Goal: Transaction & Acquisition: Purchase product/service

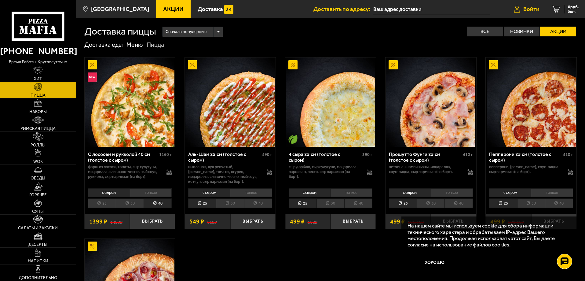
click at [535, 11] on span "Войти" at bounding box center [531, 9] width 16 height 6
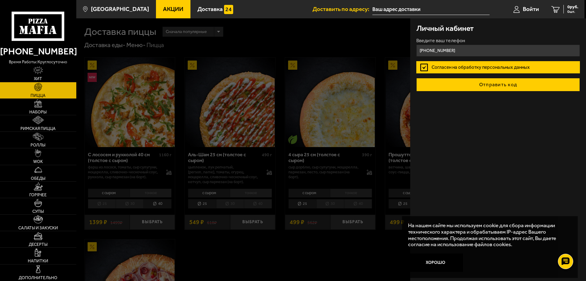
type input "+7 (921) 323-66-03"
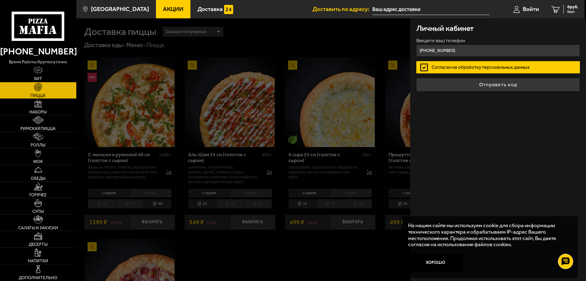
click at [527, 80] on button "Отправить код" at bounding box center [498, 84] width 164 height 13
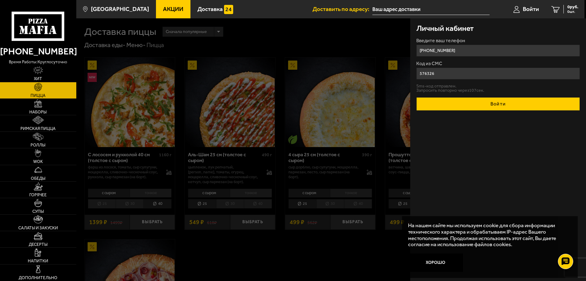
type input "576326"
click at [484, 103] on button "Войти" at bounding box center [498, 103] width 164 height 13
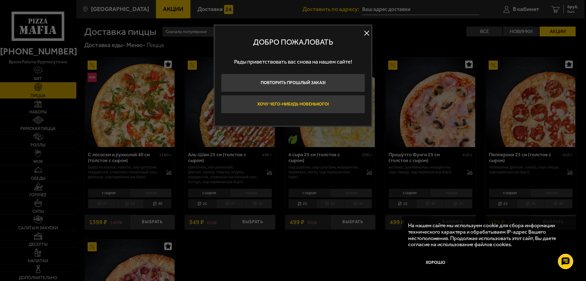
click at [291, 102] on button "Хочу чего-нибудь новенького!" at bounding box center [293, 104] width 144 height 18
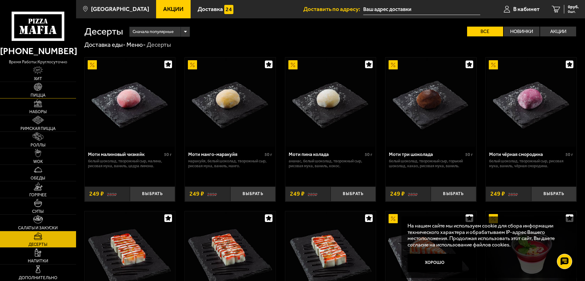
click at [37, 89] on img at bounding box center [38, 87] width 8 height 8
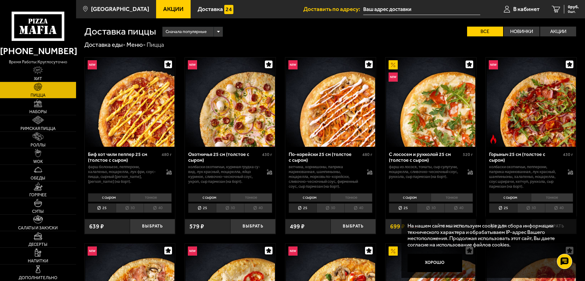
click at [157, 207] on li "40" at bounding box center [157, 207] width 28 height 9
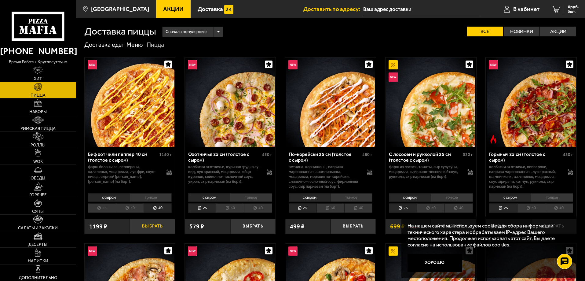
click at [150, 229] on button "Выбрать" at bounding box center [152, 226] width 45 height 15
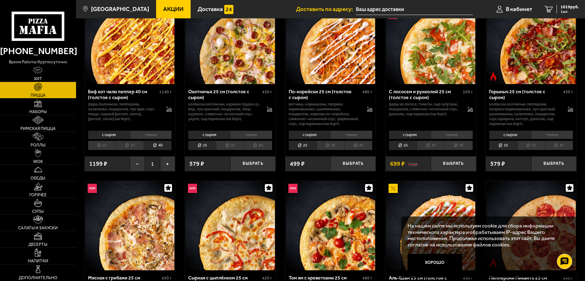
scroll to position [122, 0]
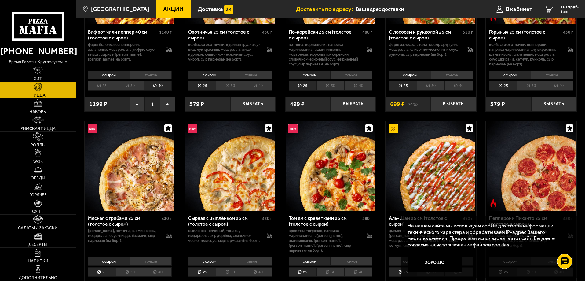
click at [353, 267] on li "40" at bounding box center [358, 271] width 28 height 9
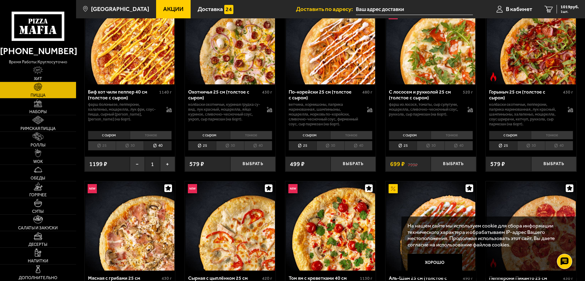
scroll to position [153, 0]
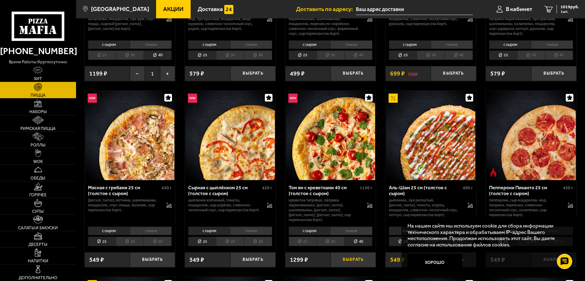
click at [346, 256] on button "Выбрать" at bounding box center [352, 259] width 45 height 15
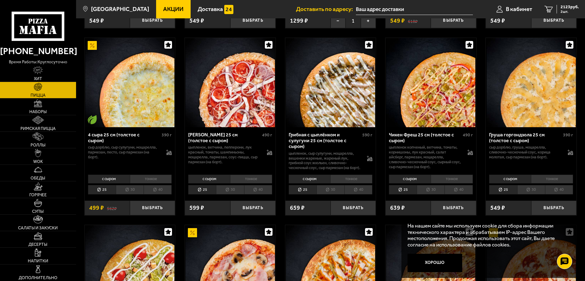
scroll to position [427, 0]
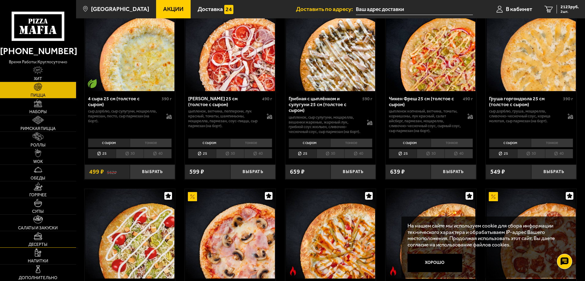
click at [41, 242] on span "Десерты" at bounding box center [37, 244] width 19 height 4
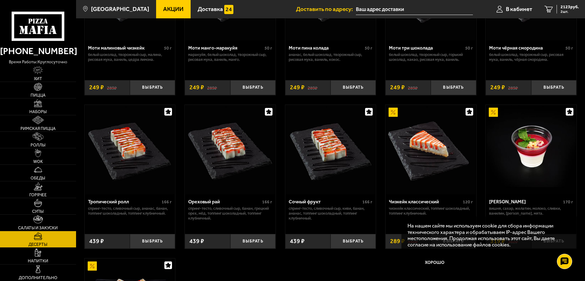
scroll to position [153, 0]
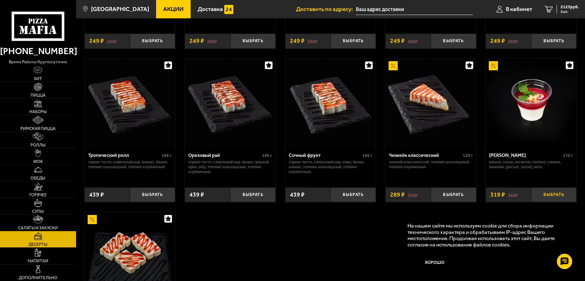
click at [552, 198] on button "Выбрать" at bounding box center [553, 194] width 45 height 15
click at [446, 196] on button "Выбрать" at bounding box center [452, 194] width 45 height 15
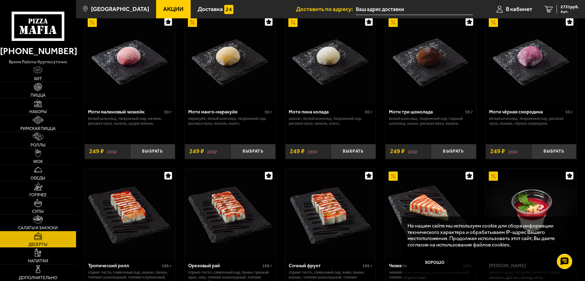
scroll to position [0, 0]
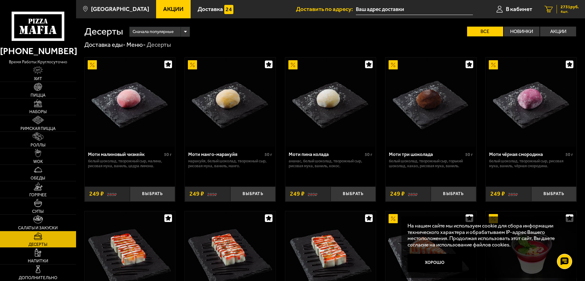
click at [568, 8] on span "2731 руб." at bounding box center [569, 7] width 18 height 4
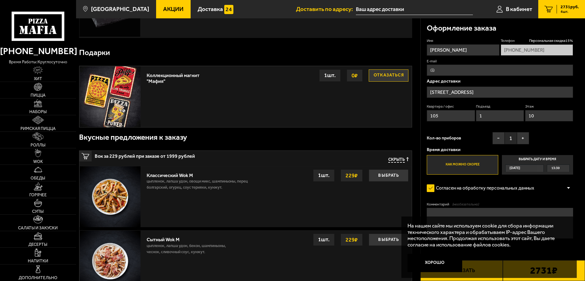
scroll to position [305, 0]
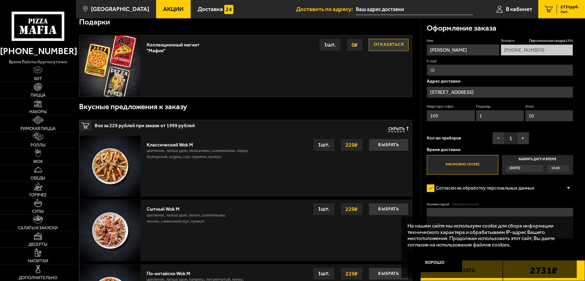
click at [436, 70] on input "E-mail" at bounding box center [499, 69] width 146 height 11
click at [452, 70] on input "E-mail" at bounding box center [499, 69] width 146 height 11
click at [454, 180] on form "Имя Evgeniy Sorochinskiy Телефон Персональная скидка 15 % +7 (921) 323-66-03 E-…" at bounding box center [499, 156] width 146 height 236
click at [424, 262] on button "Хорошо" at bounding box center [434, 262] width 55 height 18
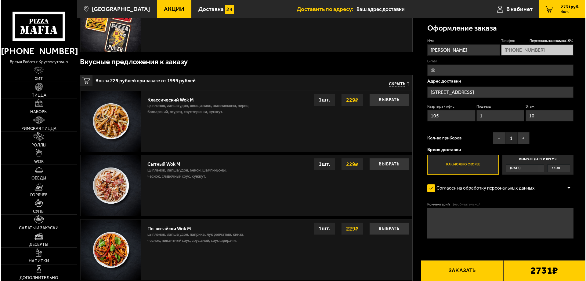
scroll to position [427, 0]
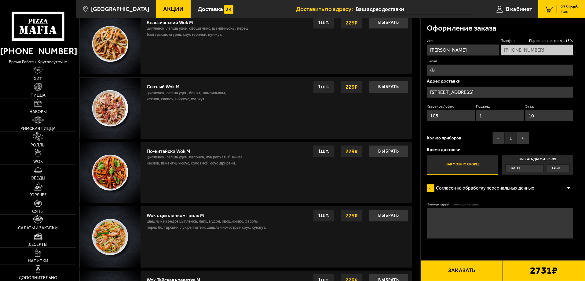
click at [557, 274] on b "2731 ₽" at bounding box center [543, 270] width 27 height 10
click at [466, 271] on button "Заказать" at bounding box center [461, 270] width 82 height 21
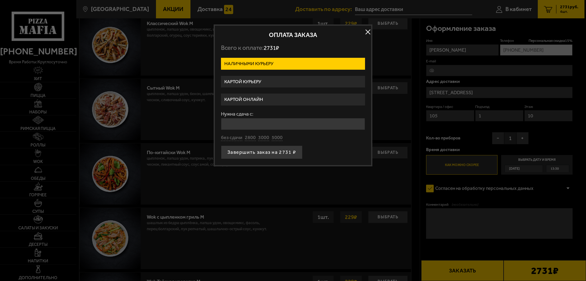
click at [265, 98] on label "Картой онлайн" at bounding box center [293, 99] width 144 height 12
click at [0, 0] on input "Картой онлайн" at bounding box center [0, 0] width 0 height 0
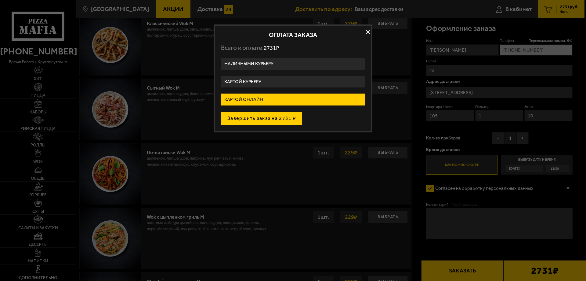
click at [270, 117] on button "Завершить заказ на 2731 ₽" at bounding box center [262, 117] width 82 height 13
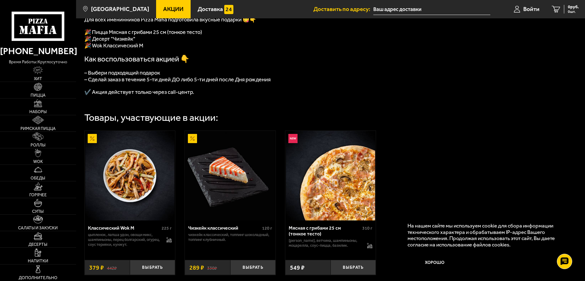
scroll to position [183, 0]
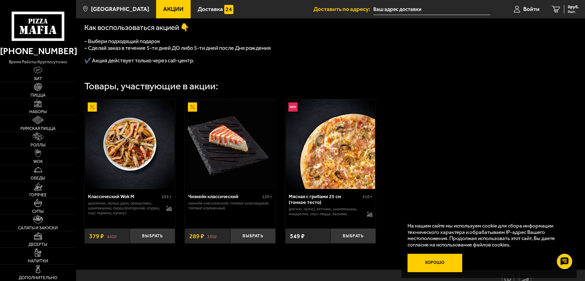
click at [431, 269] on button "Хорошо" at bounding box center [434, 262] width 55 height 18
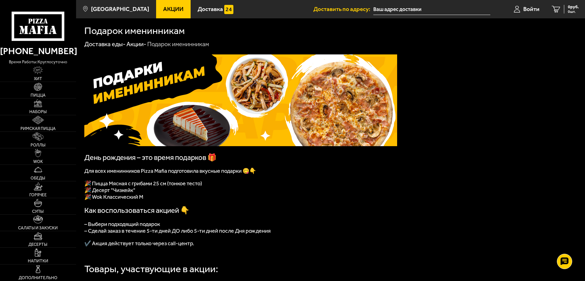
scroll to position [0, 0]
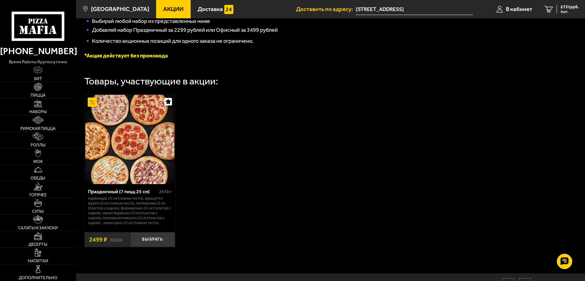
scroll to position [153, 0]
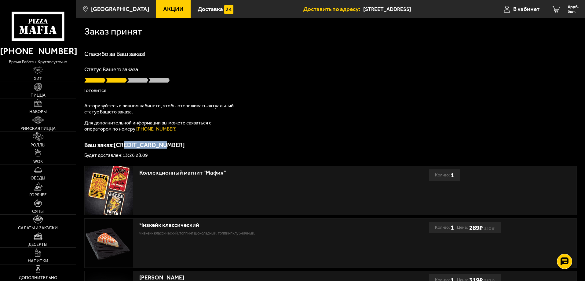
drag, startPoint x: 168, startPoint y: 143, endPoint x: 126, endPoint y: 148, distance: 42.5
click at [126, 148] on p "Ваш заказ: [CREDIT_CARD_NUMBER]" at bounding box center [330, 145] width 492 height 6
drag, startPoint x: 147, startPoint y: 154, endPoint x: 85, endPoint y: 145, distance: 63.3
click at [85, 145] on div "Ваш заказ: [CREDIT_CARD_NUMBER] Будет доставлен: 13:26 28.09" at bounding box center [330, 150] width 492 height 16
click at [117, 143] on p "Ваш заказ: [CREDIT_CARD_NUMBER]" at bounding box center [330, 145] width 492 height 6
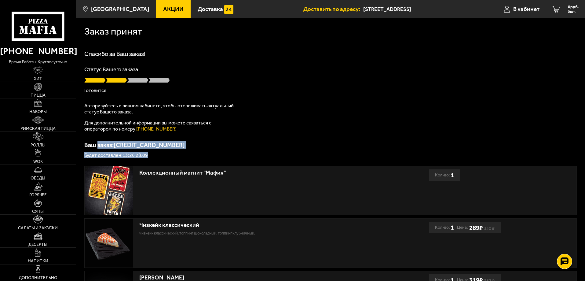
copy div "заказ: [CREDIT_CARD_NUMBER] Будет доставлен: 13:26 28.09"
drag, startPoint x: 97, startPoint y: 146, endPoint x: 159, endPoint y: 152, distance: 62.0
click at [159, 152] on div "Ваш заказ: [CREDIT_CARD_NUMBER] Будет доставлен: 13:26 28.09" at bounding box center [330, 150] width 492 height 16
click at [563, 260] on icon at bounding box center [564, 261] width 9 height 9
click at [564, 227] on use at bounding box center [564, 226] width 9 height 8
